Goal: Task Accomplishment & Management: Complete application form

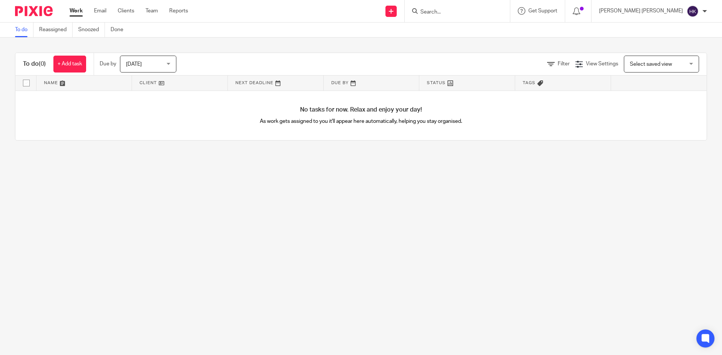
click at [487, 12] on input "Search" at bounding box center [454, 12] width 68 height 7
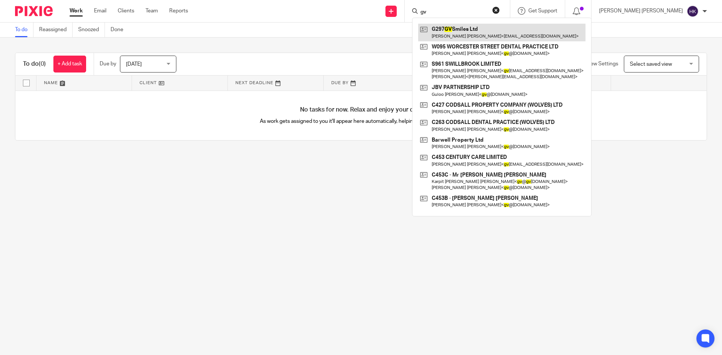
type input "gv"
click at [498, 33] on link at bounding box center [501, 32] width 167 height 17
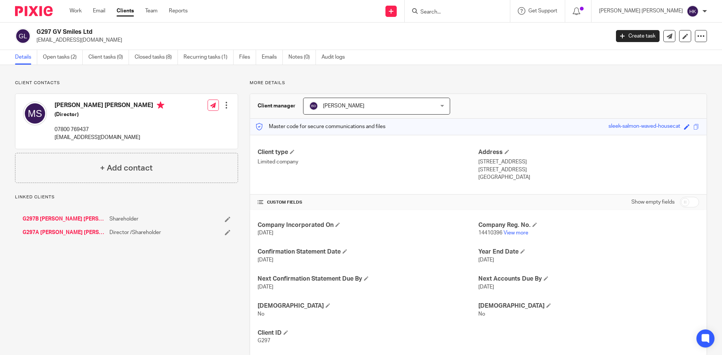
click at [38, 26] on div "G297 GV Smiles Ltd g2singh@hotmail.co.uk Create task Update from Companies Hous…" at bounding box center [361, 36] width 722 height 27
copy h2 "G297 GV Smiles Ltd"
click at [500, 12] on form at bounding box center [460, 10] width 80 height 9
click at [487, 14] on input "Search" at bounding box center [454, 12] width 68 height 7
click at [487, 15] on input "Search" at bounding box center [454, 12] width 68 height 7
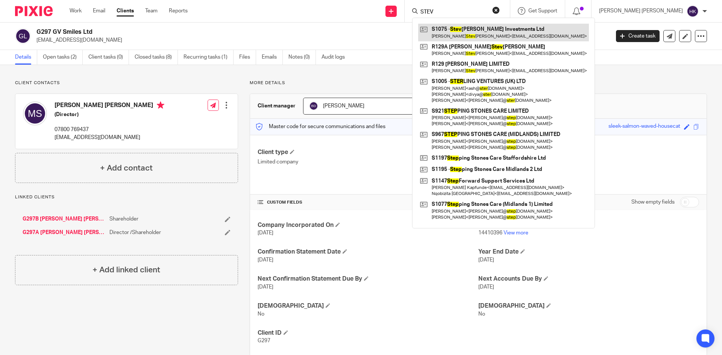
type input "STEV"
click at [510, 26] on link at bounding box center [503, 32] width 171 height 17
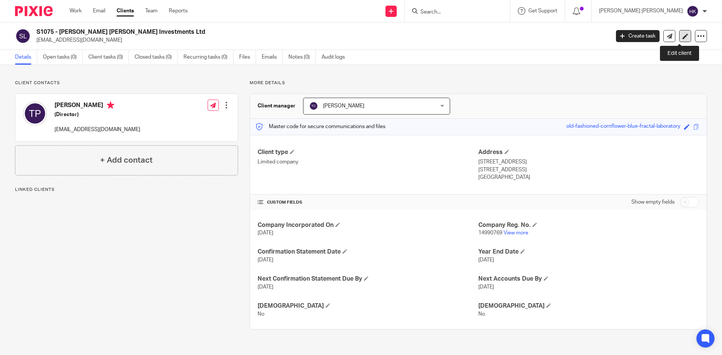
click at [683, 35] on icon at bounding box center [686, 36] width 6 height 6
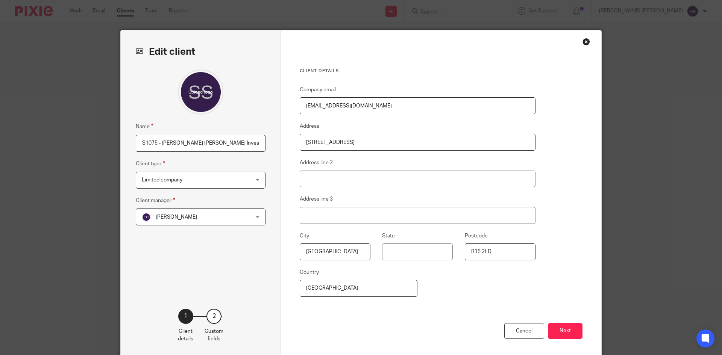
drag, startPoint x: 155, startPoint y: 145, endPoint x: 146, endPoint y: 144, distance: 8.4
click at [146, 144] on input "S1075 - Stevenson Platt Investments Ltd" at bounding box center [201, 143] width 130 height 17
type input "S1209 - Stevenson Platt Investments Ltd"
click at [558, 329] on button "Next" at bounding box center [565, 331] width 35 height 16
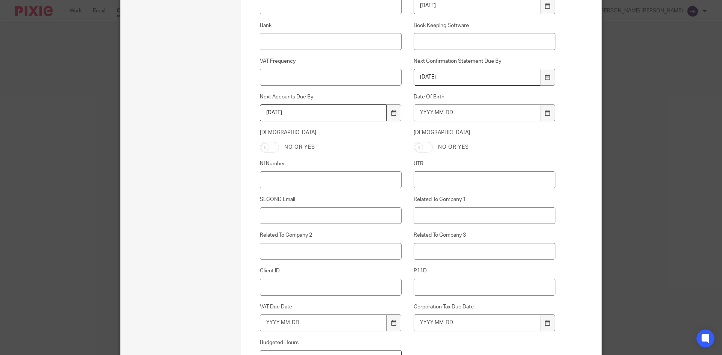
scroll to position [329, 0]
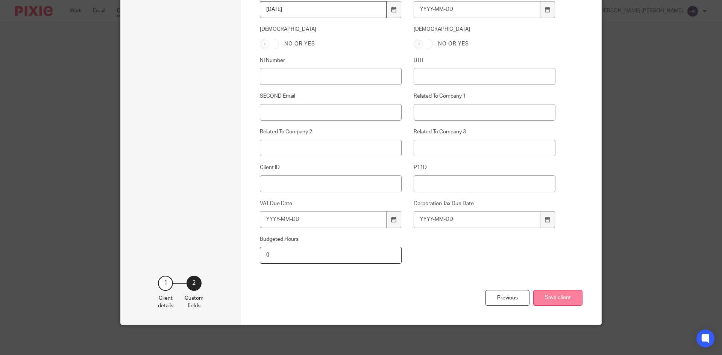
click at [549, 303] on button "Save client" at bounding box center [557, 298] width 49 height 16
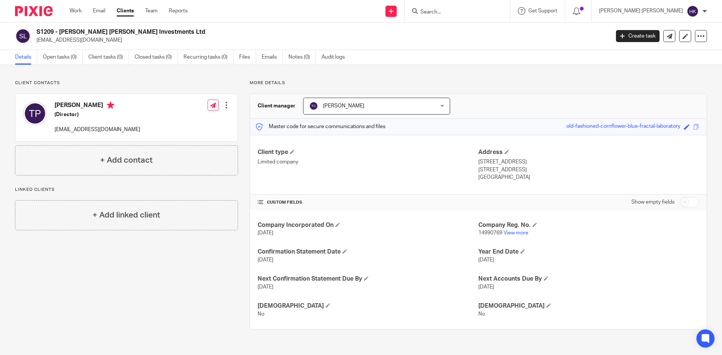
drag, startPoint x: 158, startPoint y: 31, endPoint x: 28, endPoint y: 31, distance: 130.1
click at [28, 31] on div "S1209 - [PERSON_NAME] [PERSON_NAME] Investments Ltd [EMAIL_ADDRESS][DOMAIN_NAME]" at bounding box center [310, 36] width 590 height 16
copy div "S1209 - [PERSON_NAME] [PERSON_NAME] Investments Ltd"
click at [397, 13] on link at bounding box center [390, 11] width 11 height 11
click at [448, 55] on link "Add client" at bounding box center [443, 57] width 53 height 11
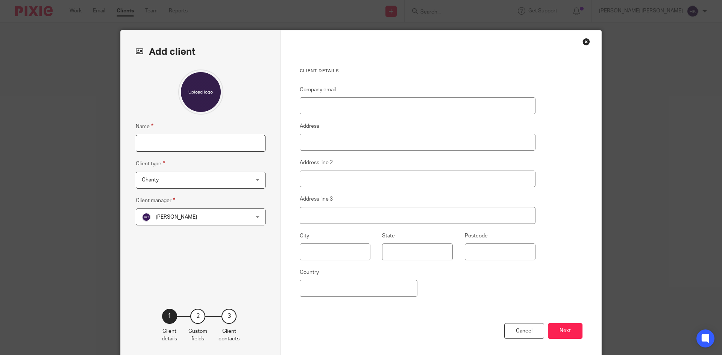
click at [185, 147] on input "Name" at bounding box center [201, 143] width 130 height 17
paste input "[PERSON_NAME] Ltd"
type input "M657 [PERSON_NAME] Ltd"
click at [237, 182] on span "Charity" at bounding box center [191, 180] width 99 height 16
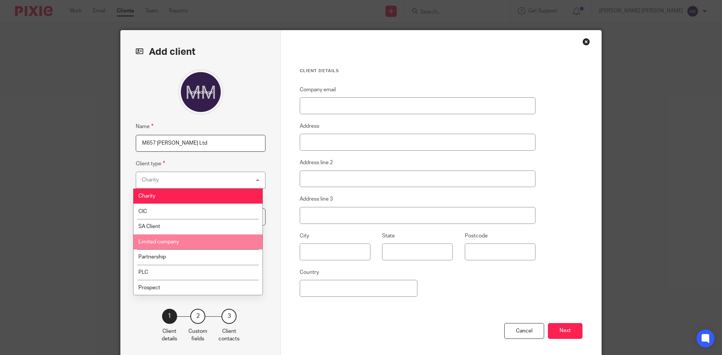
click at [236, 238] on li "Limited company" at bounding box center [197, 242] width 129 height 15
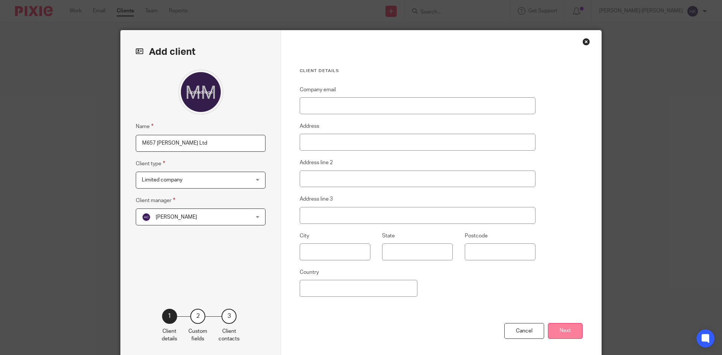
click at [568, 335] on button "Next" at bounding box center [565, 331] width 35 height 16
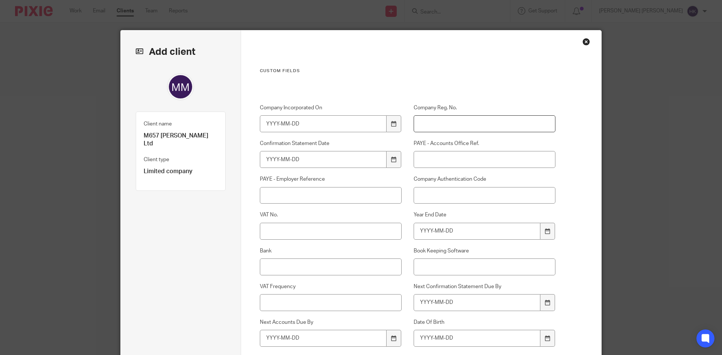
click at [455, 123] on input "Company Reg. No." at bounding box center [485, 123] width 142 height 17
click at [447, 124] on input "Company Reg. No." at bounding box center [485, 123] width 142 height 17
paste input "15387917"
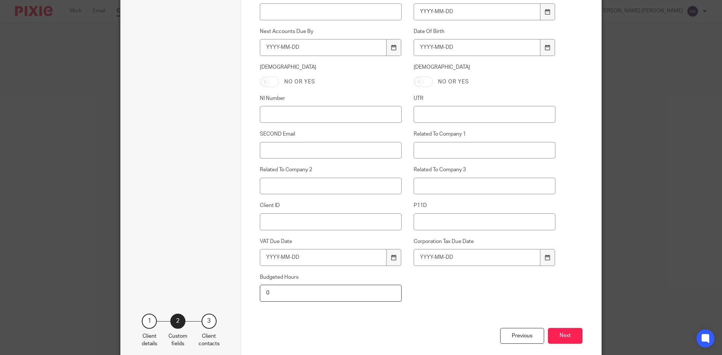
scroll to position [301, 0]
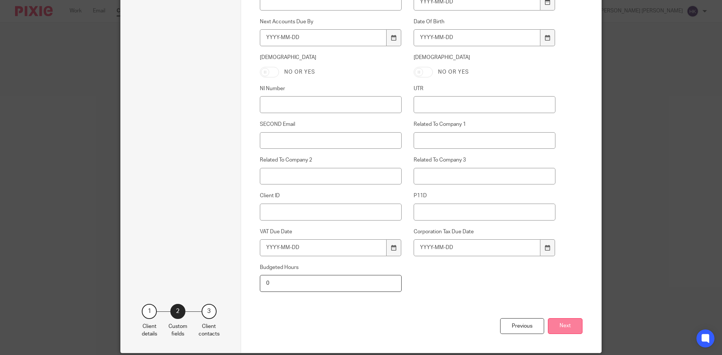
type input "15387917"
click at [570, 326] on button "Next" at bounding box center [565, 327] width 35 height 16
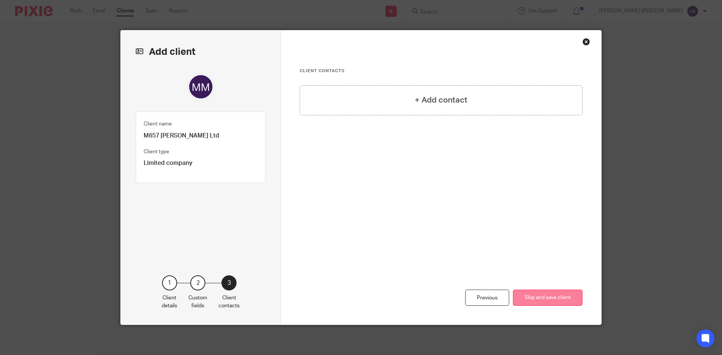
click at [554, 297] on button "Skip and save client" at bounding box center [548, 298] width 70 height 16
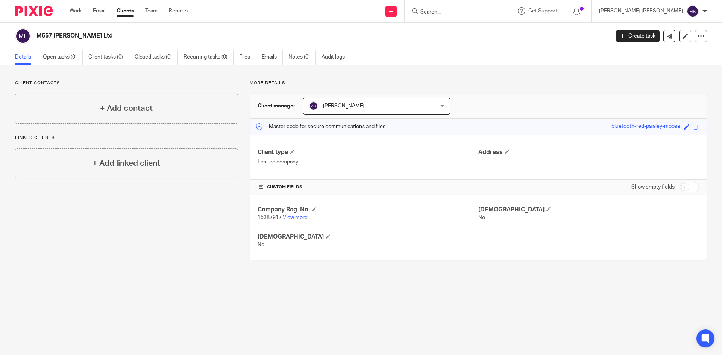
drag, startPoint x: 108, startPoint y: 38, endPoint x: 52, endPoint y: 42, distance: 56.2
click at [52, 42] on div "M657 [PERSON_NAME] Ltd" at bounding box center [310, 36] width 590 height 16
copy h2 "[PERSON_NAME] Ltd"
click at [112, 38] on h2 "M657 [PERSON_NAME] Ltd" at bounding box center [263, 36] width 455 height 8
drag, startPoint x: 112, startPoint y: 38, endPoint x: 41, endPoint y: 38, distance: 70.7
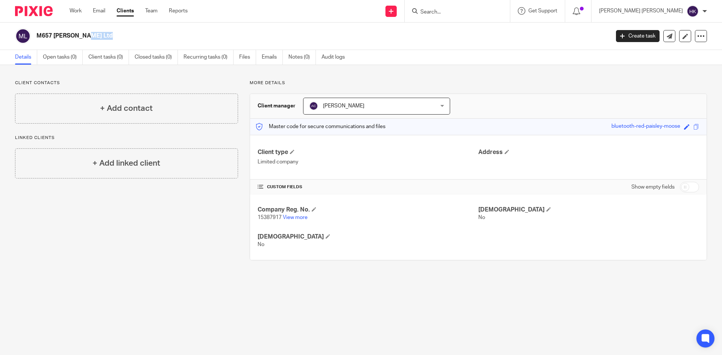
click at [41, 38] on h2 "M657 [PERSON_NAME] Ltd" at bounding box center [263, 36] width 455 height 8
